Goal: Information Seeking & Learning: Learn about a topic

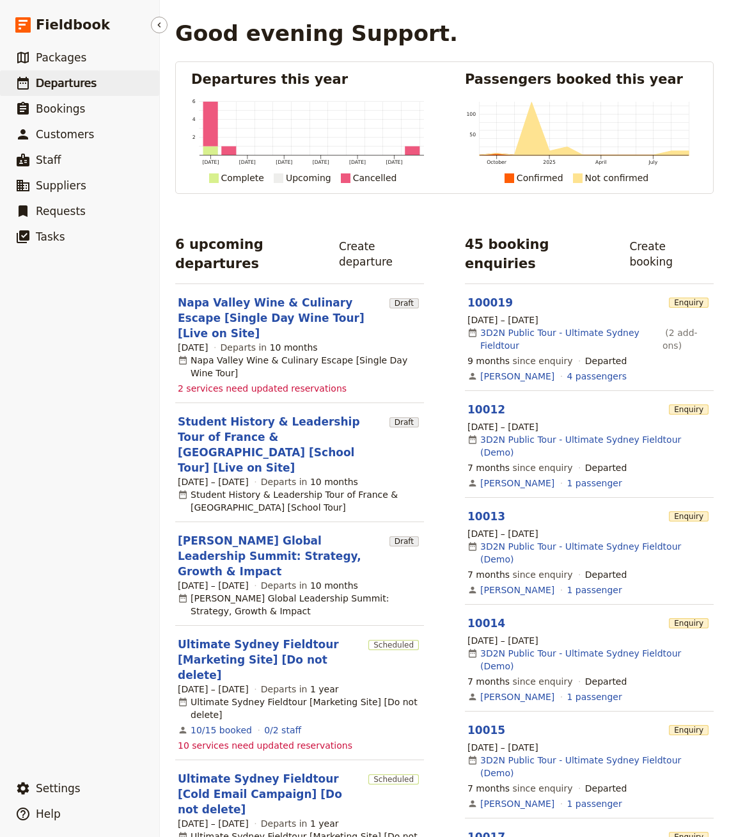
click at [81, 77] on span "Departures" at bounding box center [66, 83] width 61 height 13
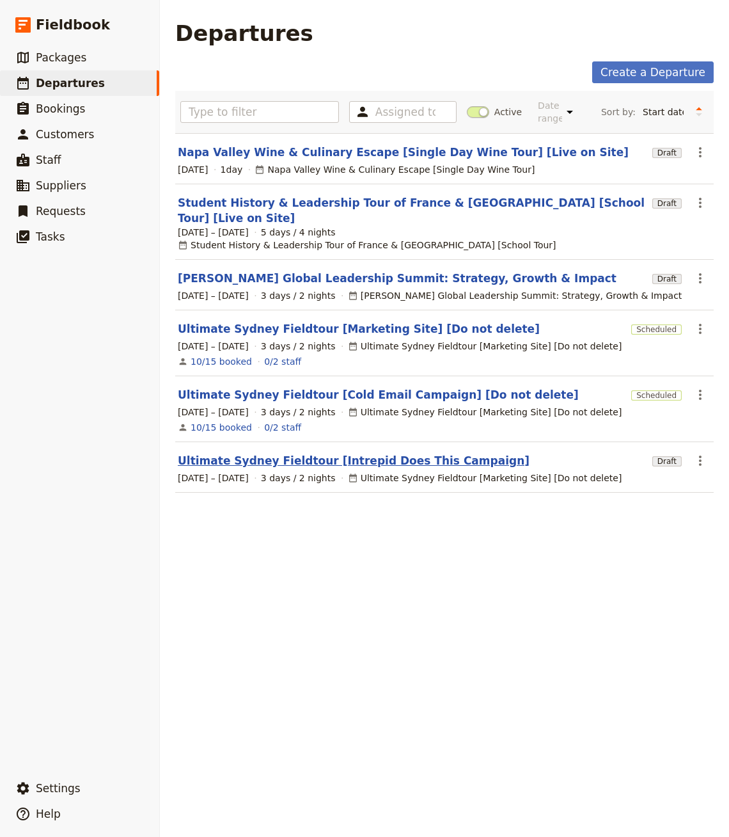
click at [330, 453] on link "Ultimate Sydney Fieldtour [Intrepid Does This Campaign]" at bounding box center [354, 460] width 352 height 15
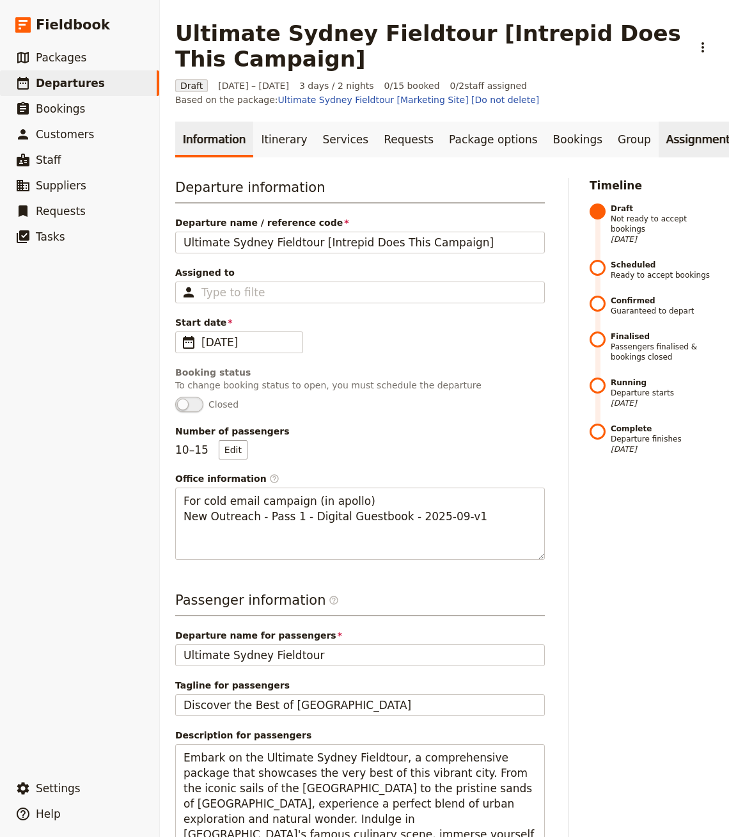
scroll to position [0, 93]
click at [689, 141] on link "Documents" at bounding box center [727, 140] width 77 height 36
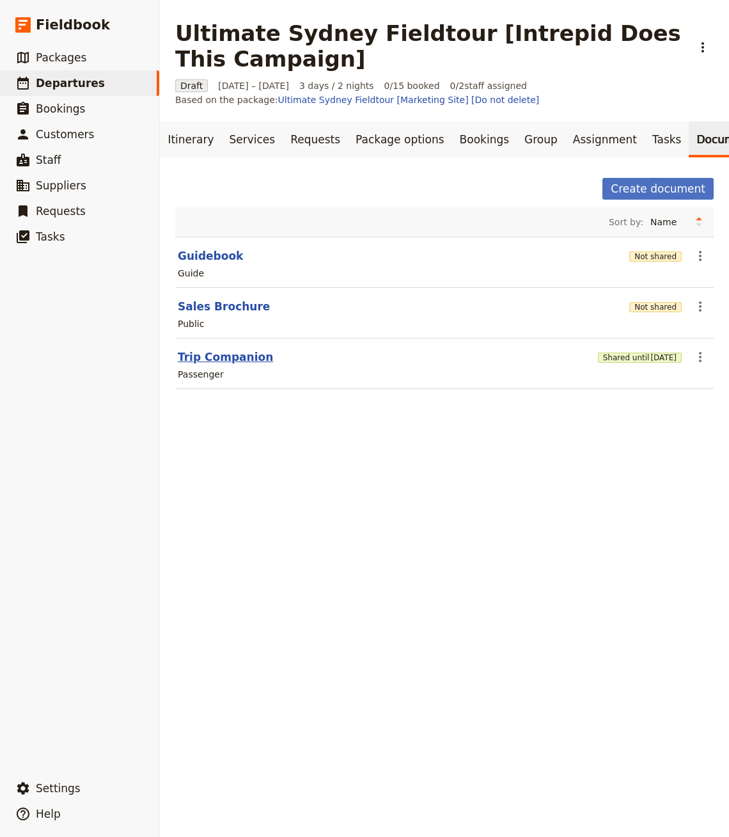
click at [212, 351] on button "Trip Companion" at bounding box center [225, 356] width 95 height 15
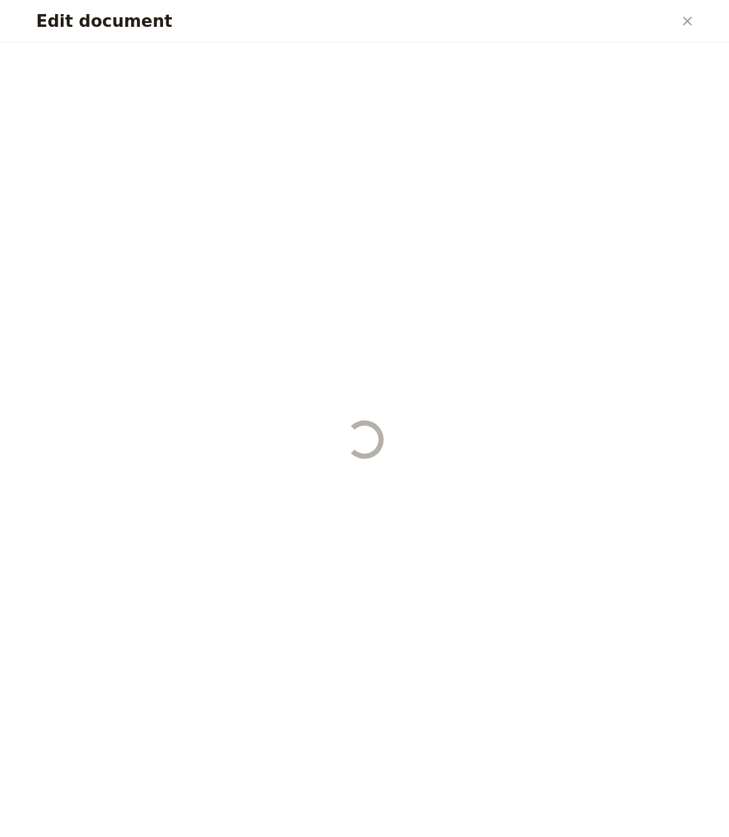
select select "PASSENGER"
select select "RUN_SHEET"
select select "DEFAULT"
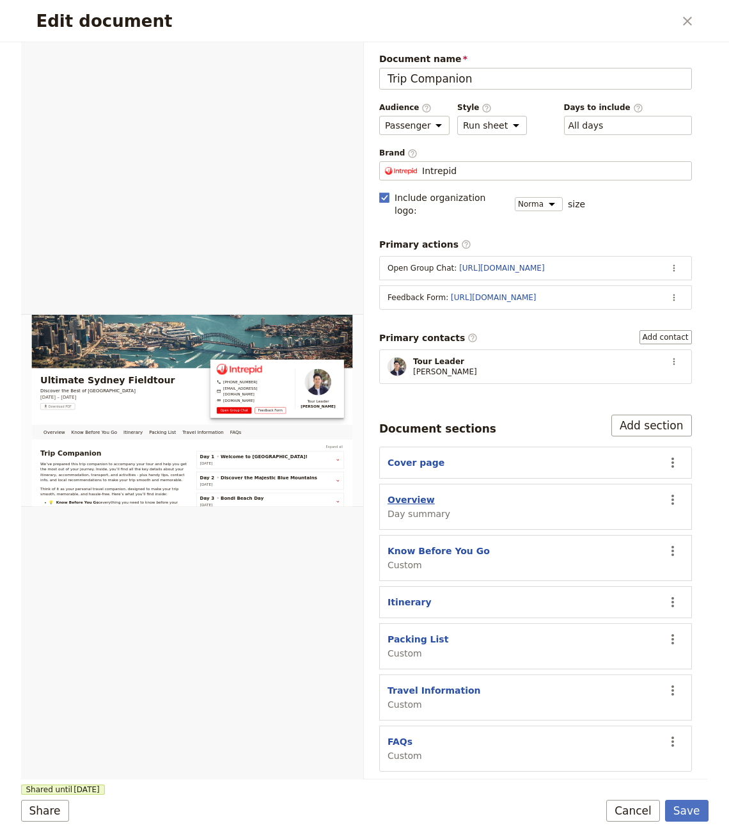
click at [404, 493] on button "Overview" at bounding box center [411, 499] width 47 height 13
select select "DAY_SUMMARY"
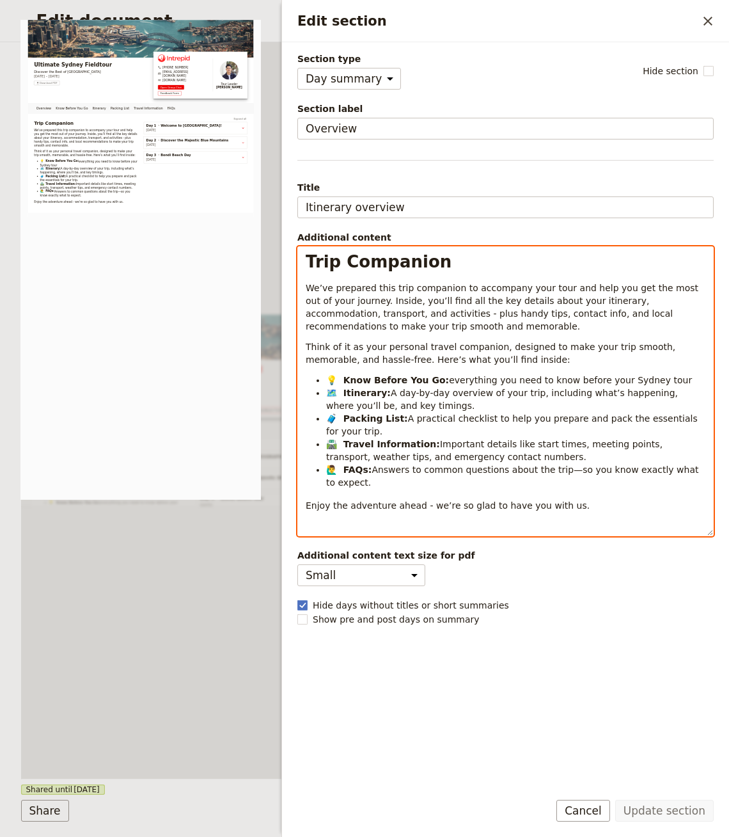
click at [506, 356] on p "Think of it as your personal travel companion, designed to make your trip smoot…" at bounding box center [506, 353] width 400 height 26
select select "h1"
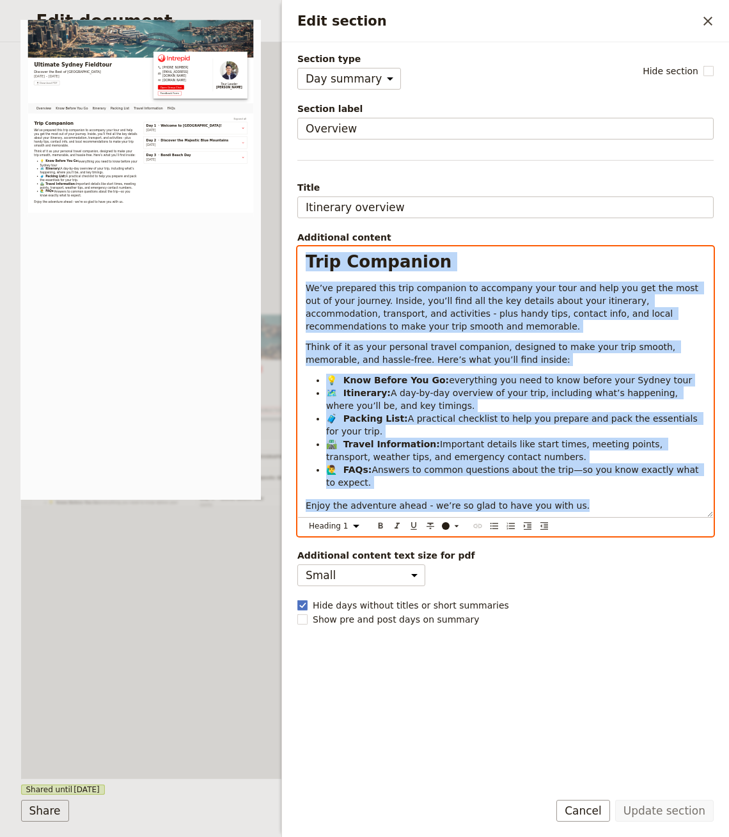
copy div "Lore Ipsumdolo Si’am consecte adip elit seddoeius te incididun utla etdo mag al…"
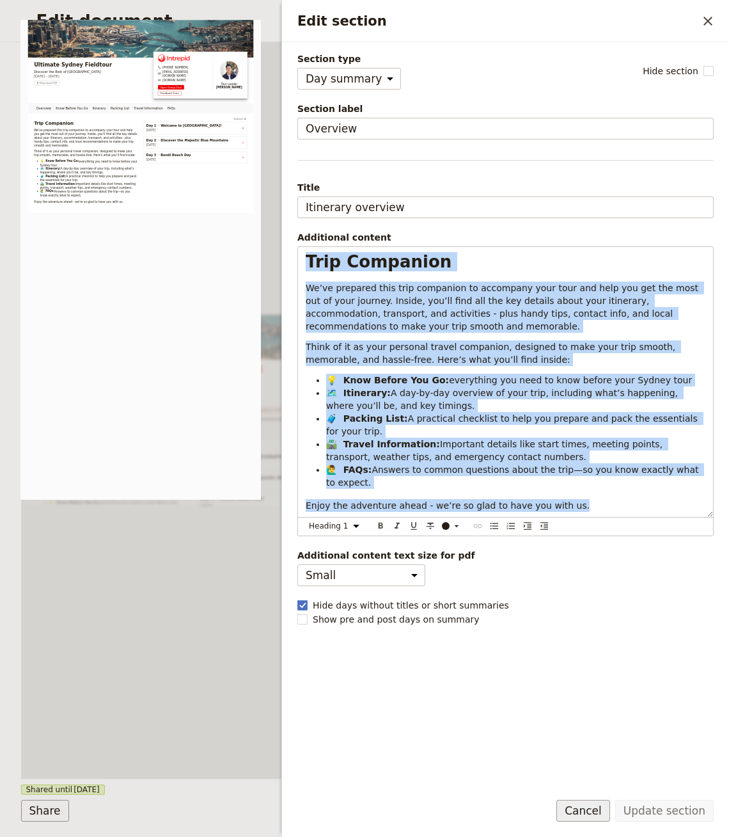
click at [592, 808] on button "Cancel" at bounding box center [584, 811] width 54 height 22
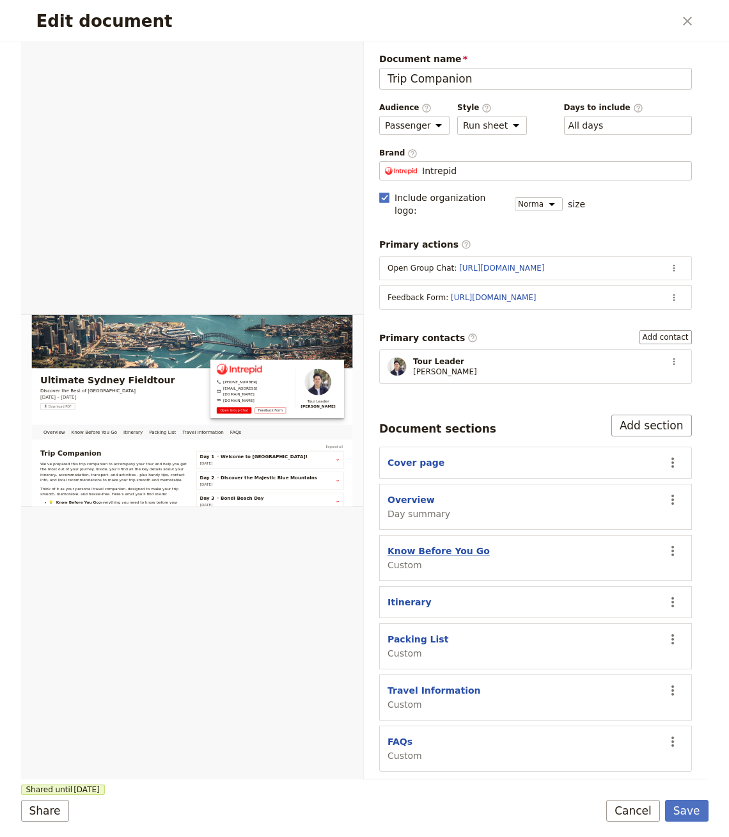
click at [424, 544] on button "Know Before You Go" at bounding box center [439, 550] width 102 height 13
select select "CUSTOM"
select select "default"
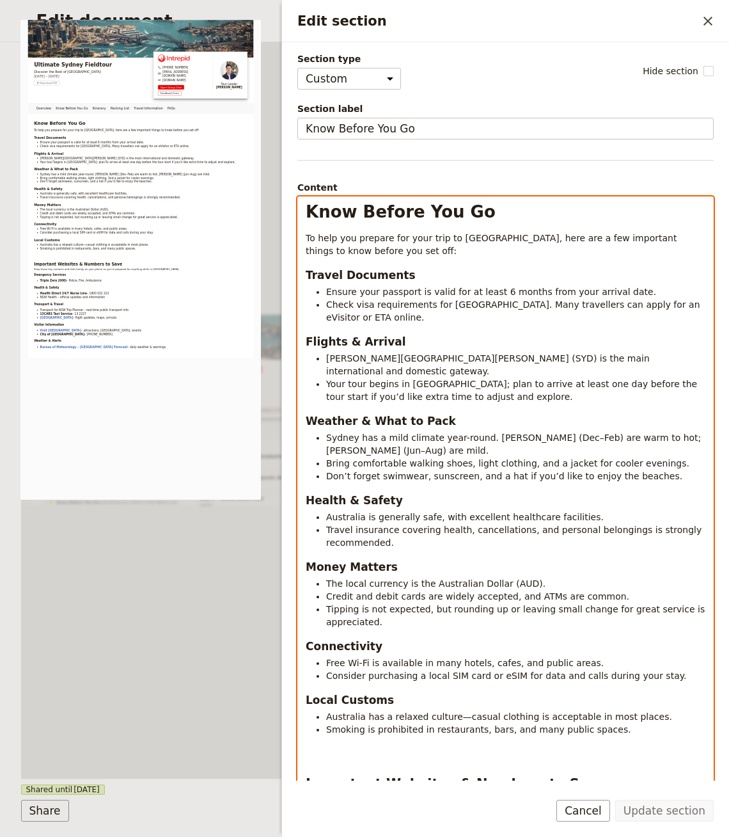
click at [471, 356] on span "[PERSON_NAME][GEOGRAPHIC_DATA][PERSON_NAME] (SYD) is the main international and…" at bounding box center [489, 364] width 326 height 23
select select "h1"
copy div "Lore Ipsumd Sit Am Co adip eli seddoei tem inci utla et Dolore, magn ali e adm …"
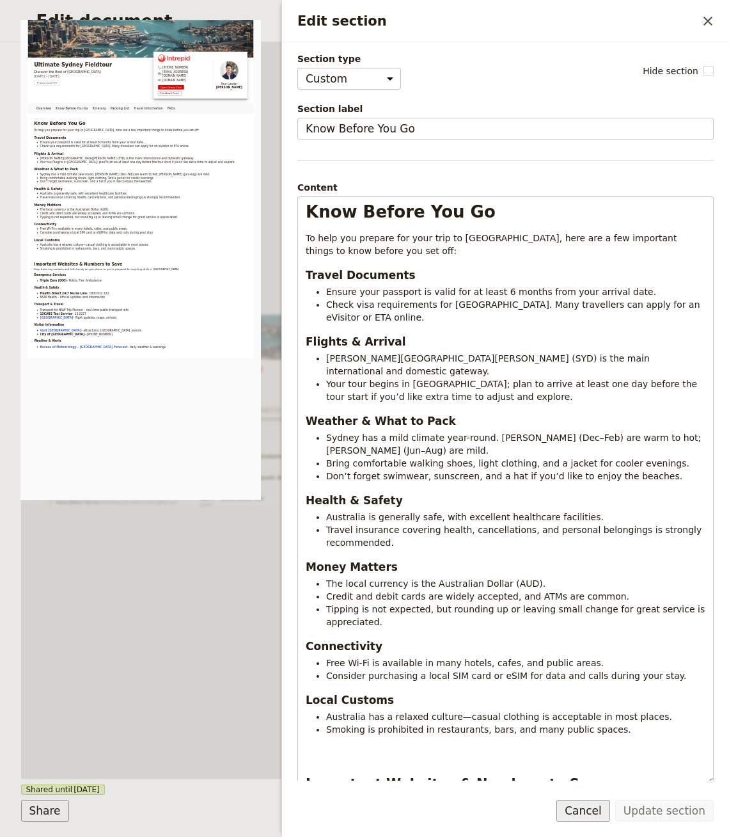
click at [576, 816] on button "Cancel" at bounding box center [584, 811] width 54 height 22
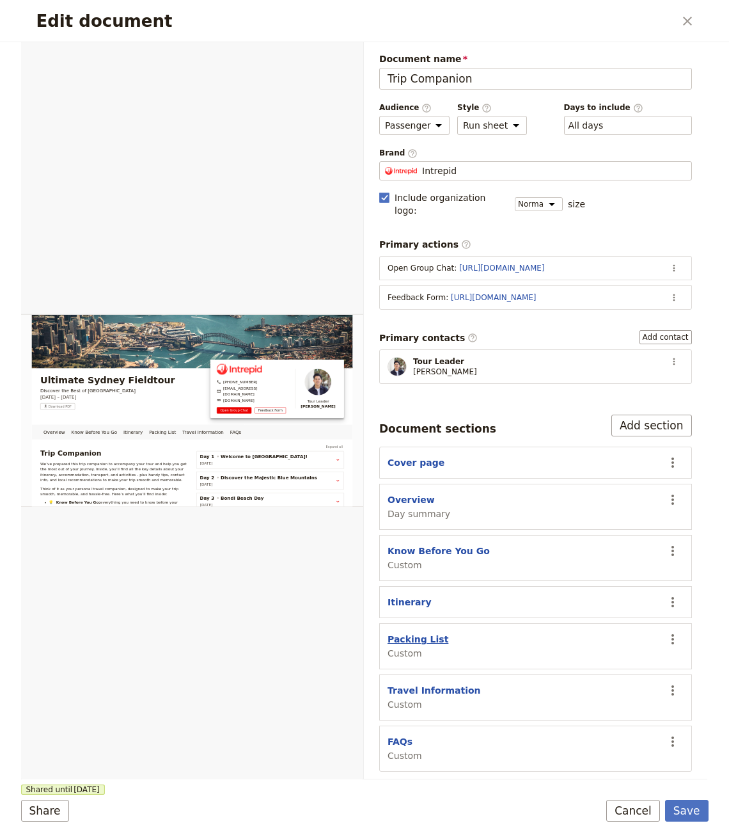
click at [415, 633] on button "Packing List" at bounding box center [418, 639] width 61 height 13
select select "CUSTOM"
select select "default"
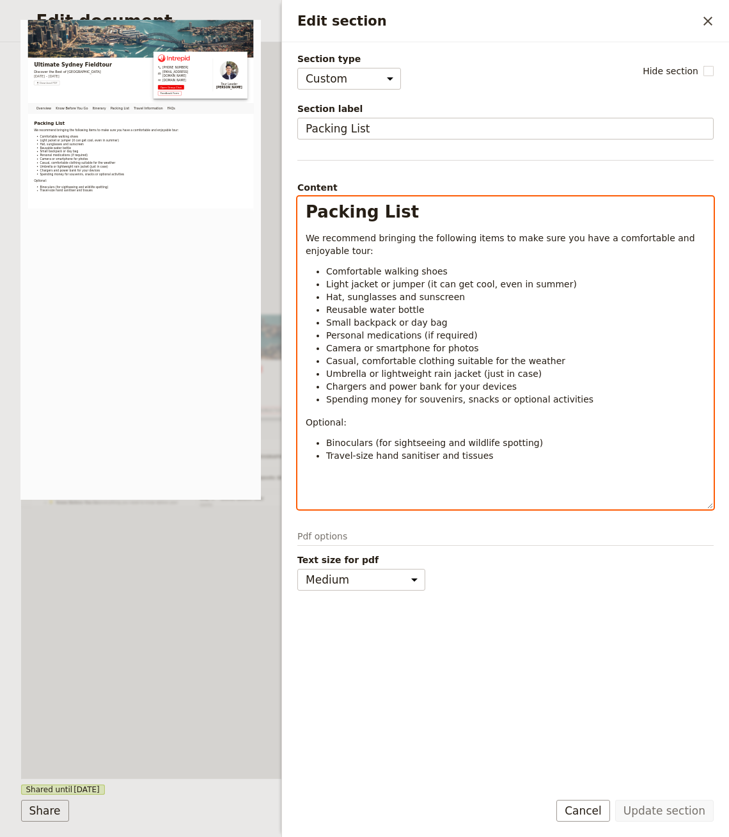
click at [409, 257] on div "Packing List We recommend bringing the following items to make sure you have a …" at bounding box center [505, 353] width 415 height 312
select select "h1"
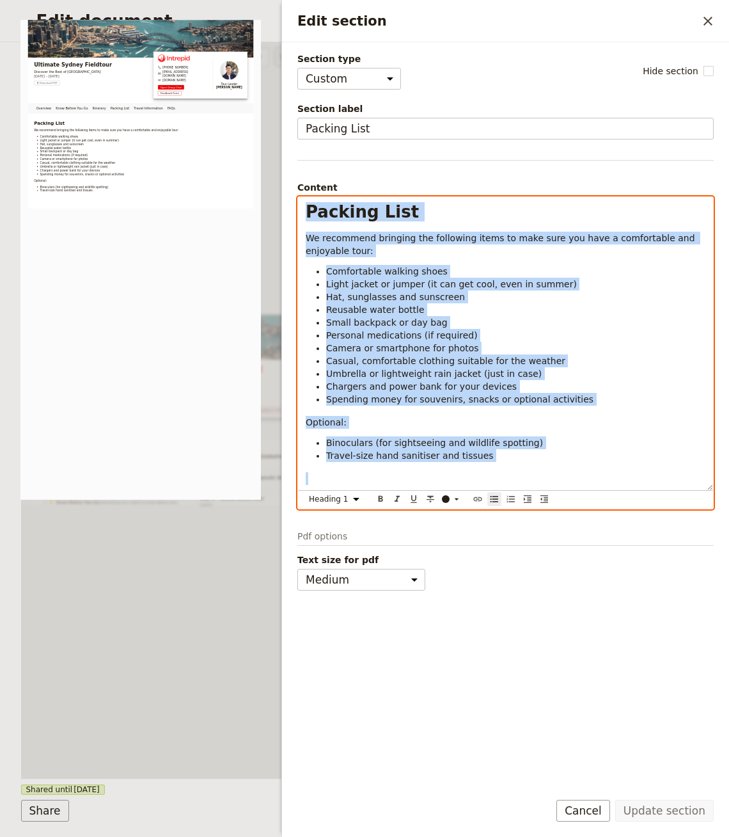
copy div "Packing List We recommend bringing the following items to make sure you have a …"
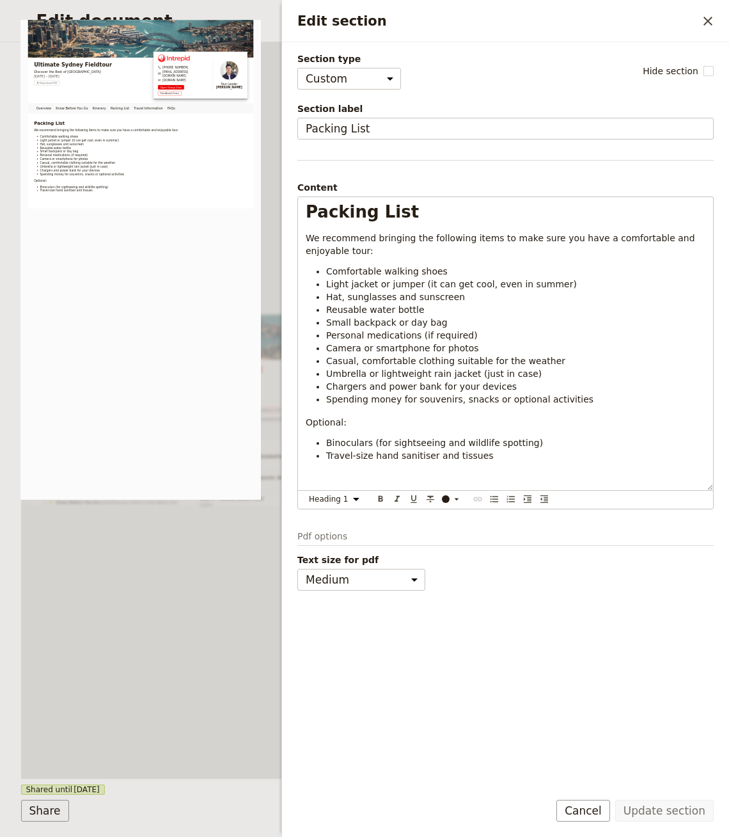
click at [577, 609] on div "Section type Cover page Day summary Itinerary Custom Hide section Section label…" at bounding box center [506, 415] width 417 height 727
click at [590, 798] on form "Section type Cover page Day summary Itinerary Custom Hide section Section label…" at bounding box center [505, 439] width 447 height 795
click at [588, 806] on button "Cancel" at bounding box center [584, 811] width 54 height 22
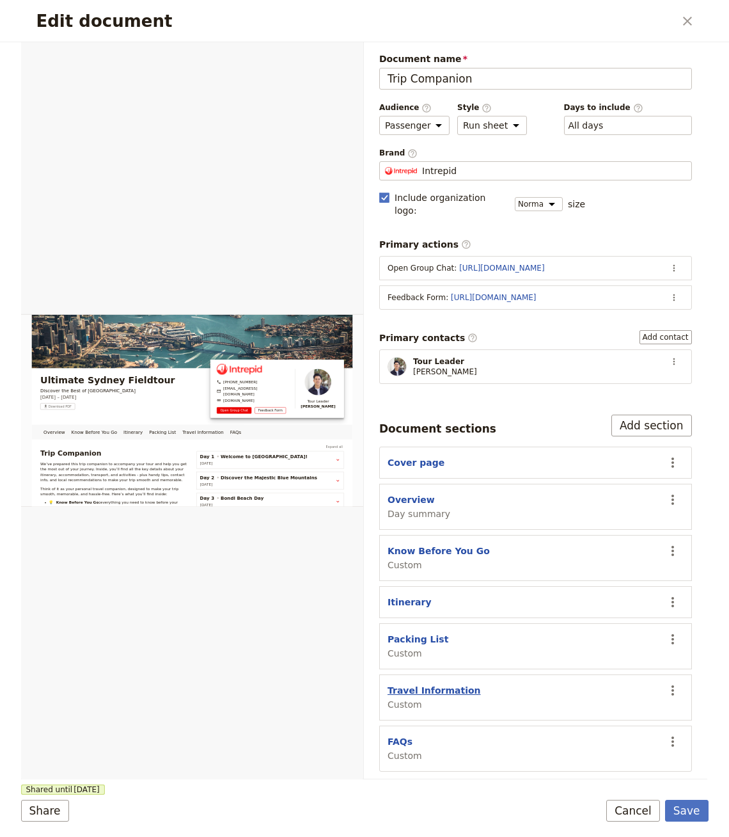
click at [434, 684] on button "Travel Information" at bounding box center [434, 690] width 93 height 13
select select "CUSTOM"
select select "default"
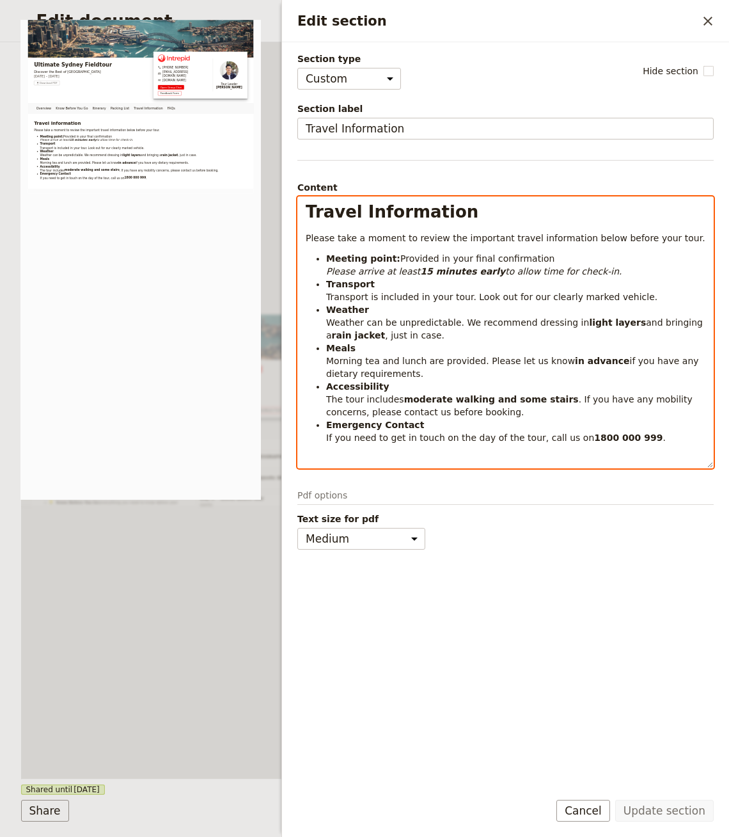
click at [437, 388] on li "Accessibility The tour includes moderate walking and some stairs . If you have …" at bounding box center [515, 399] width 379 height 38
select select "h1"
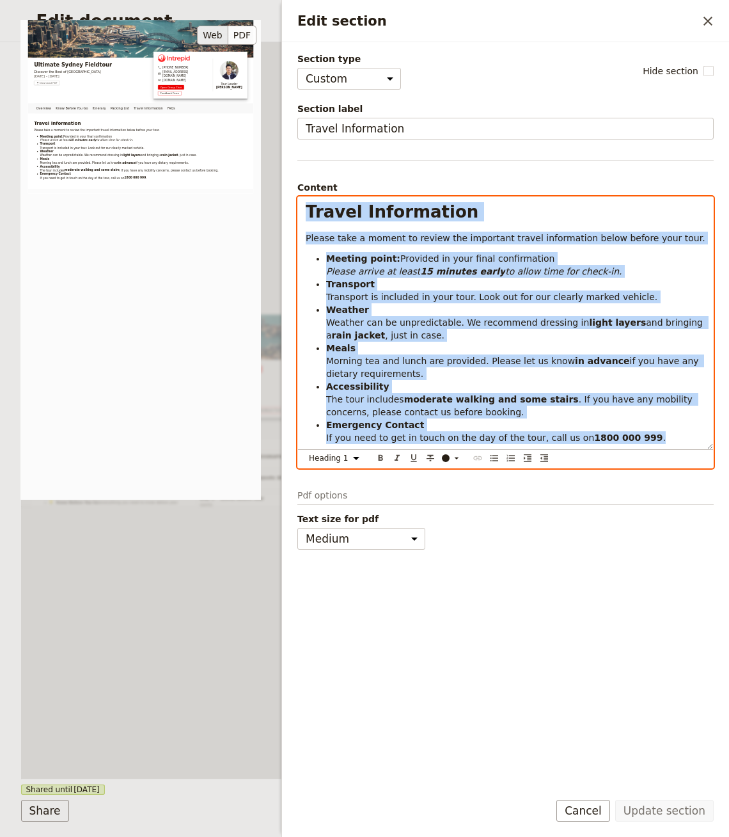
copy div "Travel Information Please take a moment to review the important travel informat…"
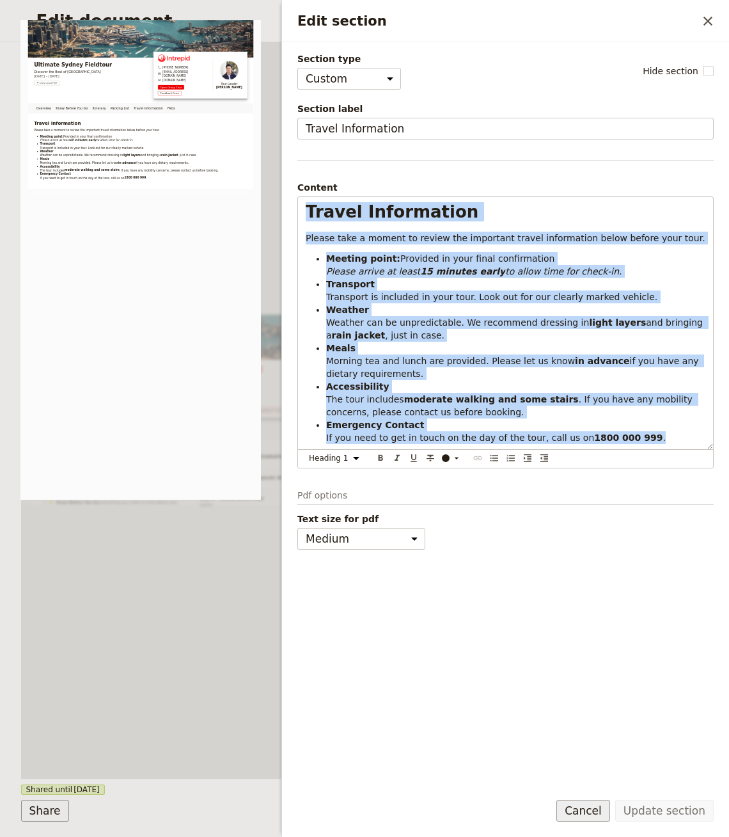
click at [594, 807] on button "Cancel" at bounding box center [584, 811] width 54 height 22
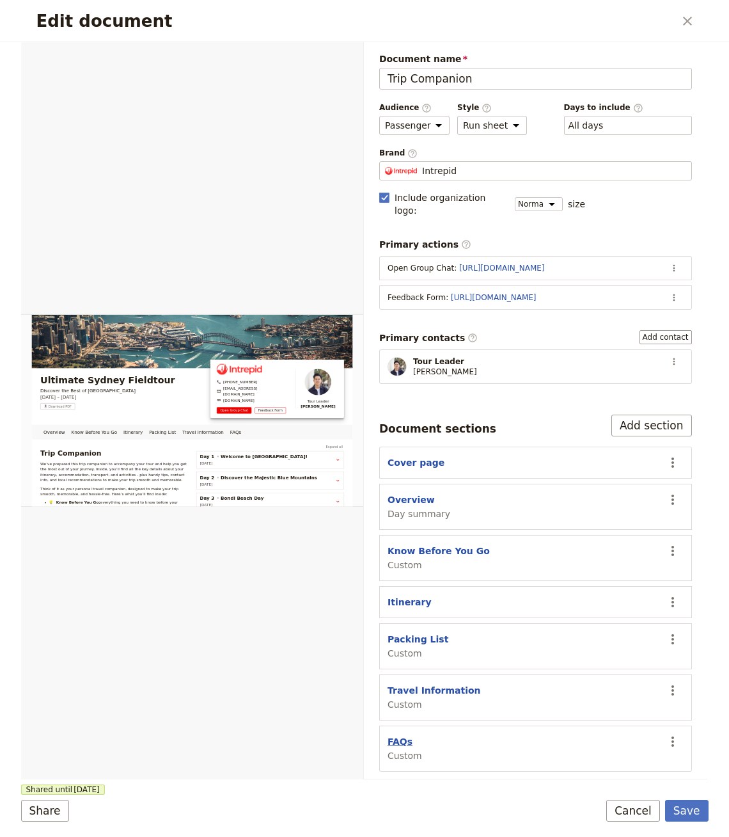
click at [402, 735] on button "FAQs" at bounding box center [400, 741] width 25 height 13
select select "CUSTOM"
select select "default"
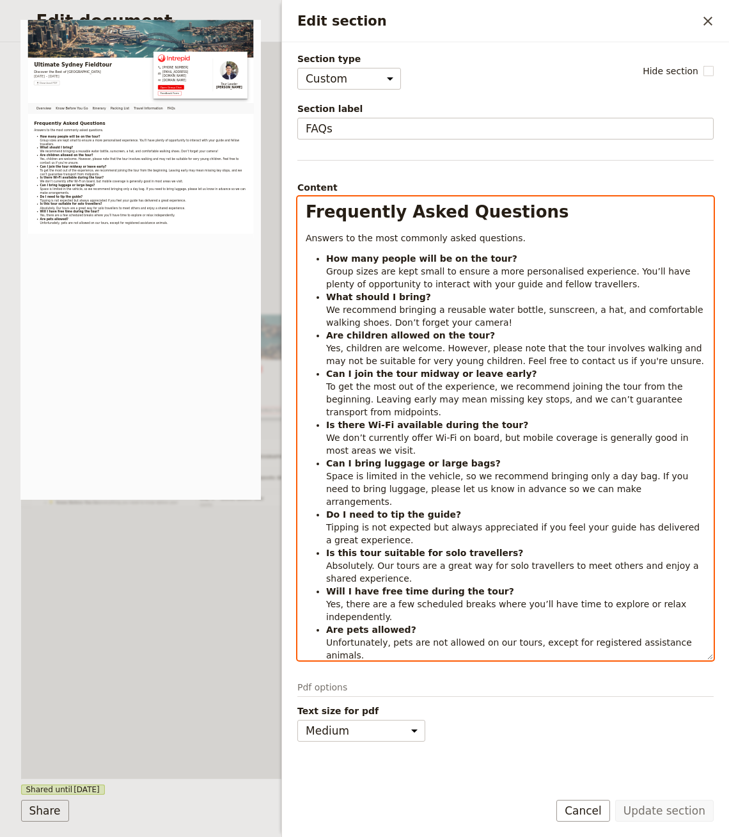
click at [502, 410] on li "Can I join the tour midway or leave early? To get the most out of the experienc…" at bounding box center [515, 392] width 379 height 51
select select "h1"
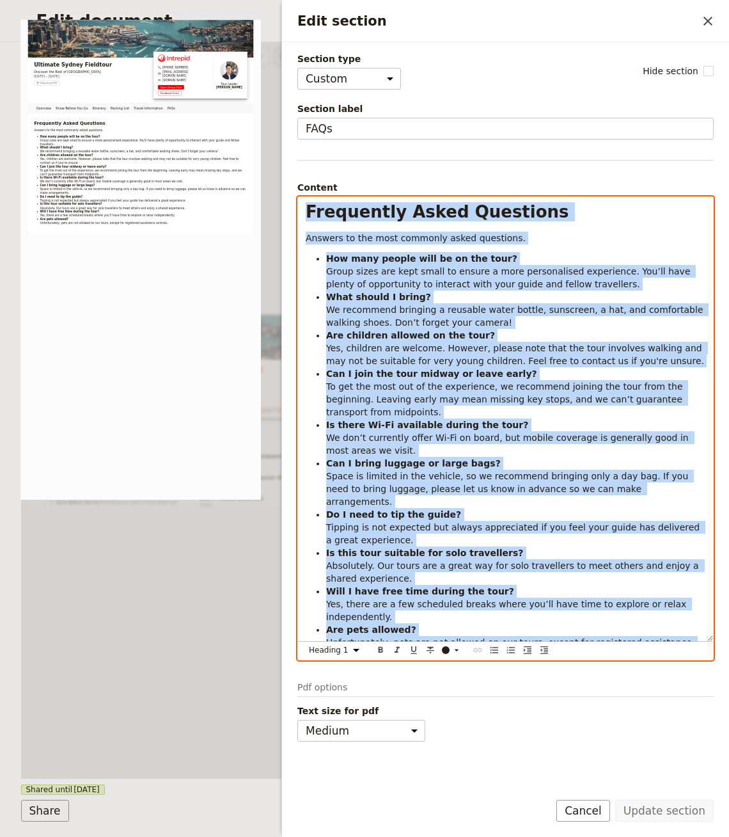
copy div "Loremipsum Dolor Sitametco Adipisc el sed doei temporin utlab etdolorem. Ali en…"
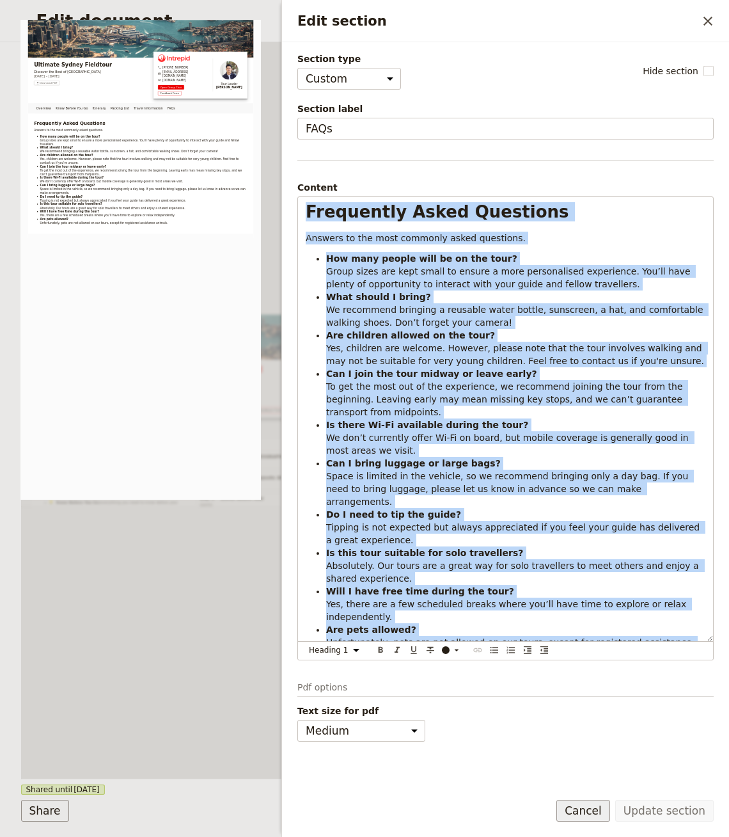
click at [585, 810] on button "Cancel" at bounding box center [584, 811] width 54 height 22
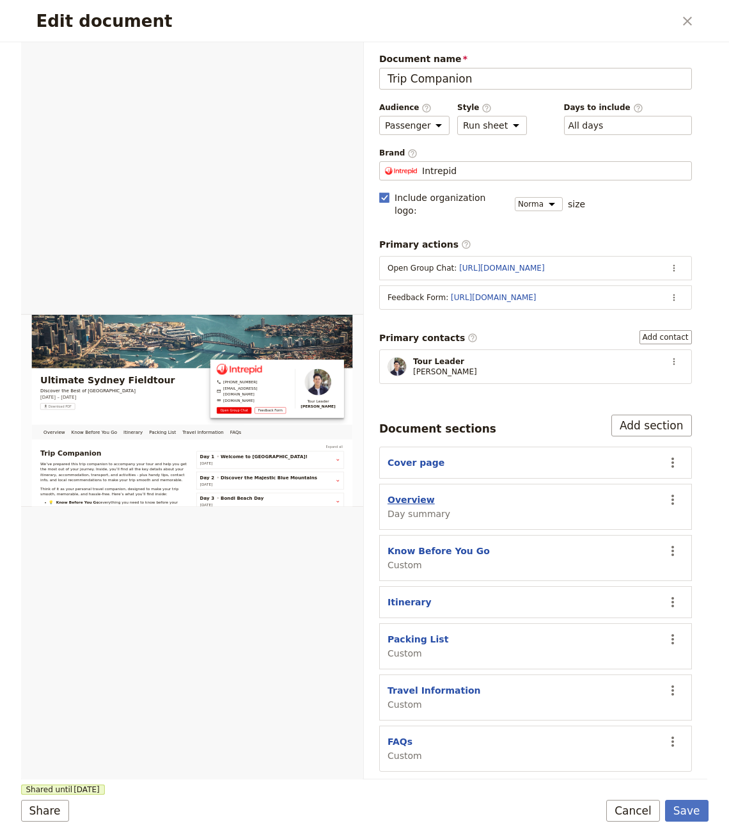
click at [401, 493] on button "Overview" at bounding box center [411, 499] width 47 height 13
select select "DAY_SUMMARY"
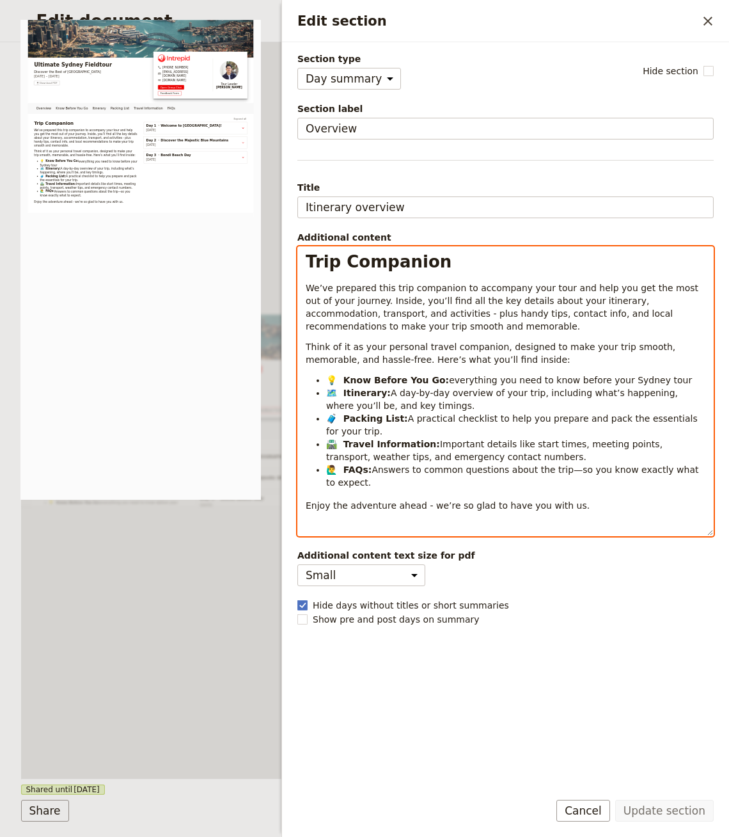
click at [459, 340] on p "Think of it as your personal travel companion, designed to make your trip smoot…" at bounding box center [506, 353] width 400 height 26
select select "h1"
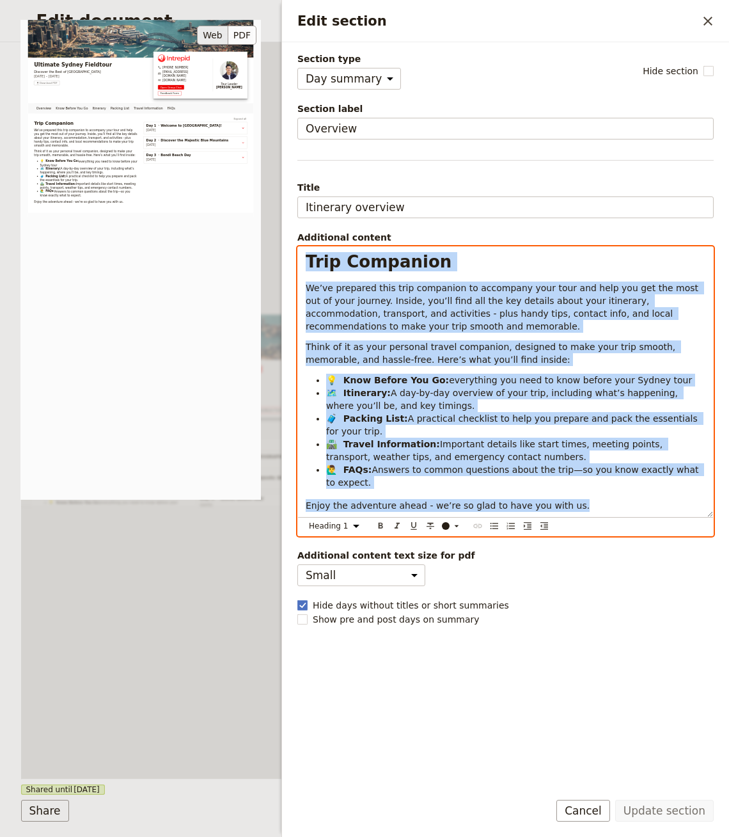
copy div "Lore Ipsumdolo Si’am consecte adip elit seddoeius te incididun utla etdo mag al…"
